Goal: Information Seeking & Learning: Learn about a topic

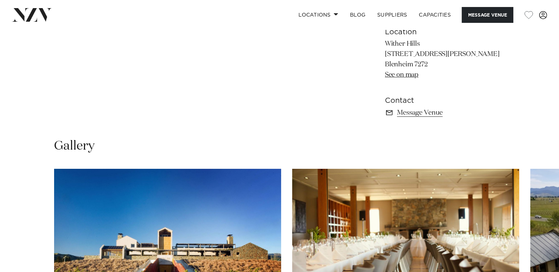
scroll to position [408, 0]
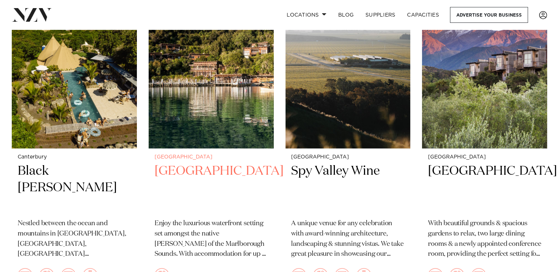
scroll to position [330, 0]
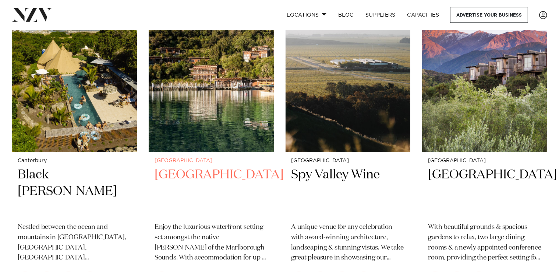
click at [205, 114] on img at bounding box center [211, 68] width 125 height 168
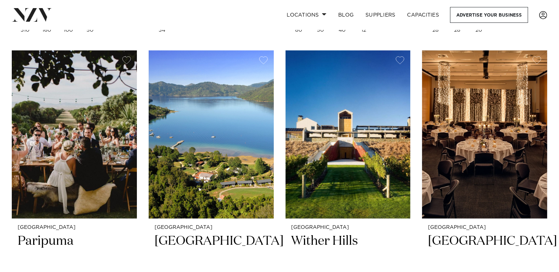
scroll to position [595, 0]
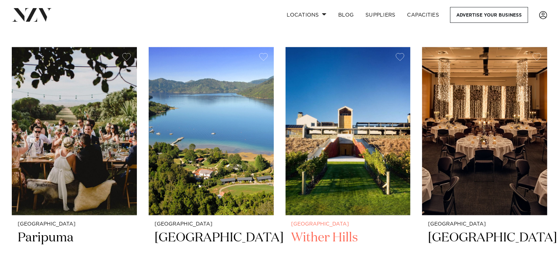
click at [404, 158] on img at bounding box center [348, 131] width 125 height 168
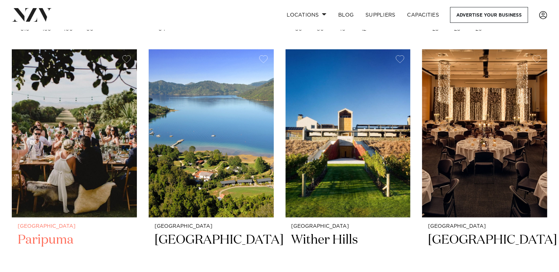
click at [66, 103] on img at bounding box center [74, 133] width 125 height 168
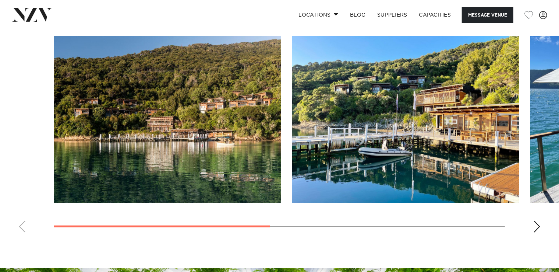
scroll to position [560, 0]
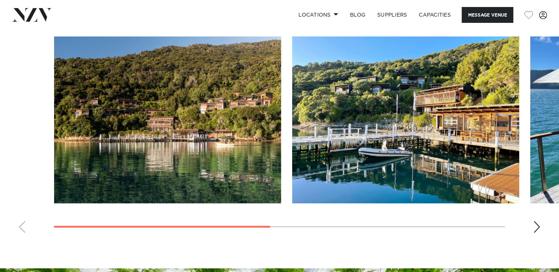
click at [237, 142] on img "1 / 4" at bounding box center [167, 119] width 227 height 167
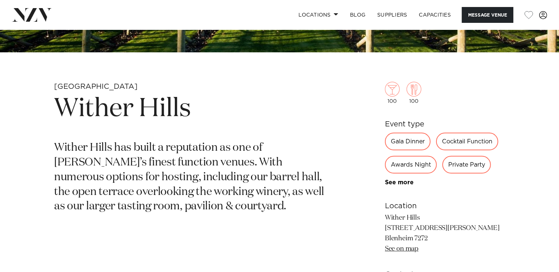
scroll to position [240, 0]
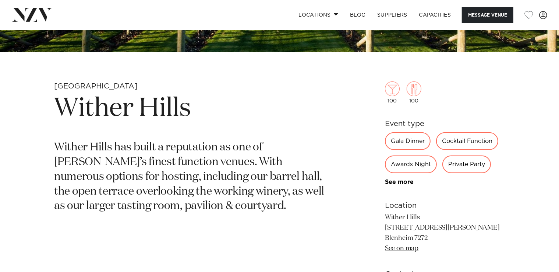
click at [467, 164] on div "Private Party" at bounding box center [466, 164] width 49 height 18
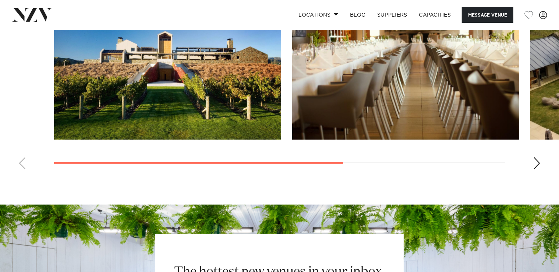
scroll to position [563, 0]
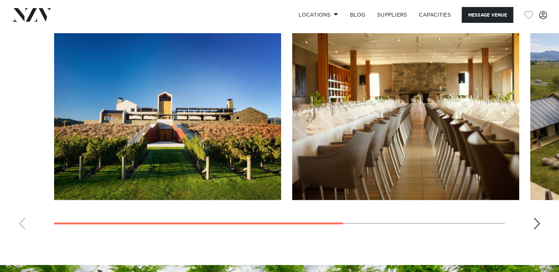
click at [204, 137] on img "1 / 3" at bounding box center [167, 116] width 227 height 167
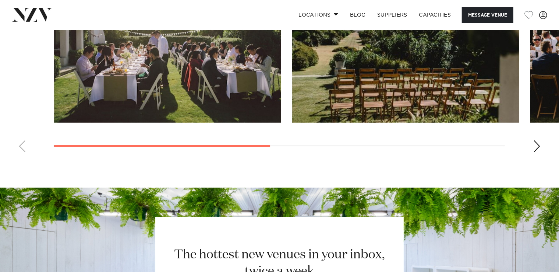
scroll to position [583, 0]
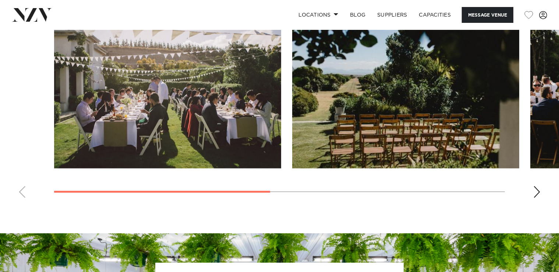
click at [201, 97] on img "1 / 4" at bounding box center [167, 84] width 227 height 167
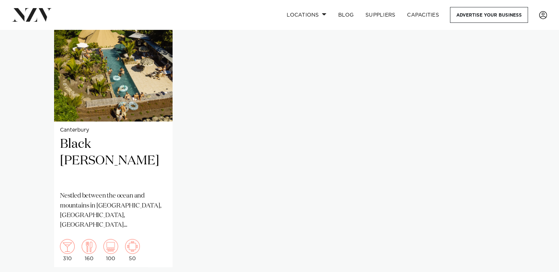
scroll to position [598, 0]
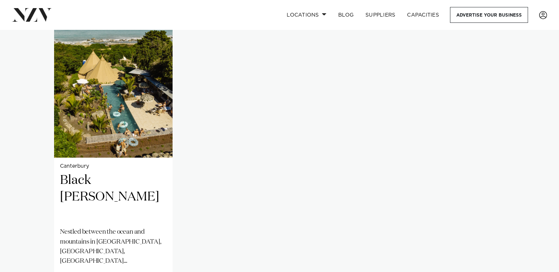
click at [102, 124] on img "1 / 1" at bounding box center [113, 78] width 118 height 159
